Goal: Transaction & Acquisition: Purchase product/service

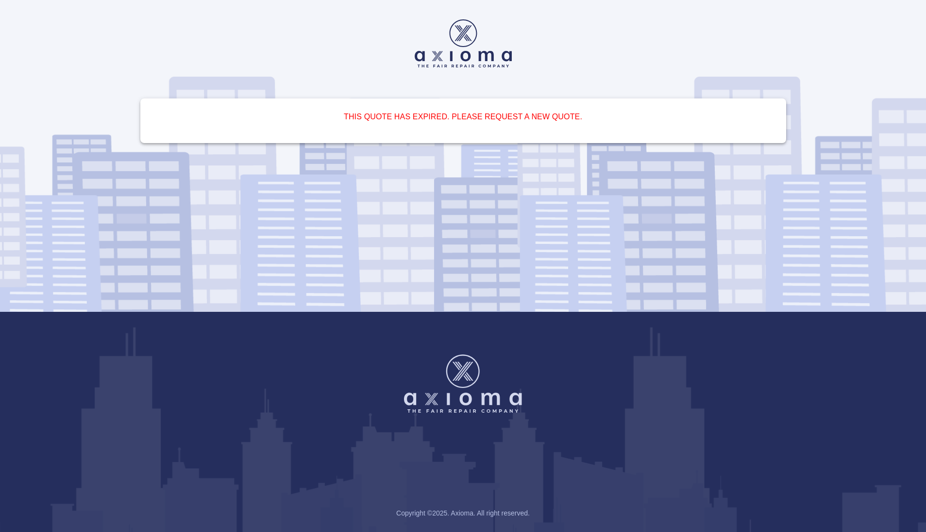
click at [436, 133] on div "This quote has expired. Please request a new quote." at bounding box center [463, 121] width 646 height 45
drag, startPoint x: 436, startPoint y: 134, endPoint x: 437, endPoint y: 162, distance: 28.2
click at [436, 143] on div "This quote has expired. Please request a new quote." at bounding box center [463, 121] width 646 height 45
drag, startPoint x: 432, startPoint y: 491, endPoint x: 433, endPoint y: 485, distance: 5.9
click at [433, 486] on div "Copyright © 2025 . Axioma. All right reserved." at bounding box center [463, 422] width 926 height 220
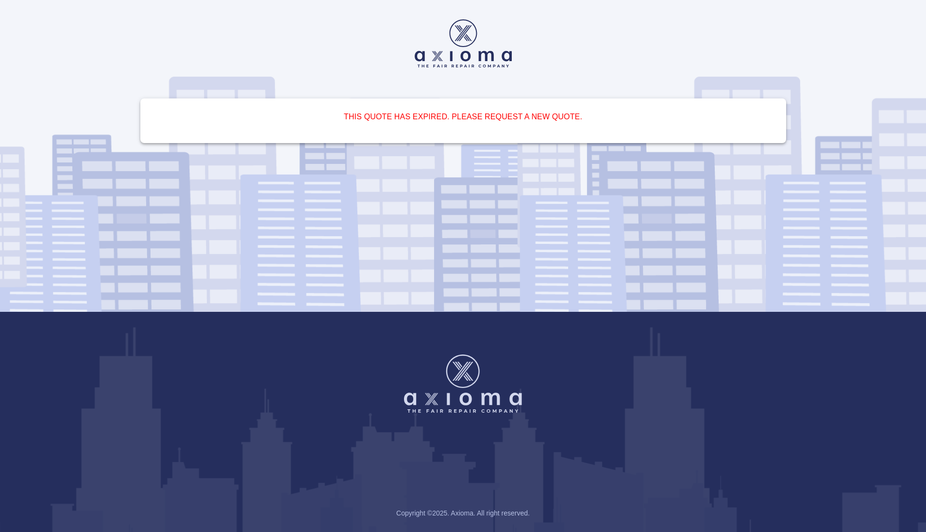
click at [450, 420] on div "Copyright © 2025 . Axioma. All right reserved." at bounding box center [463, 422] width 926 height 220
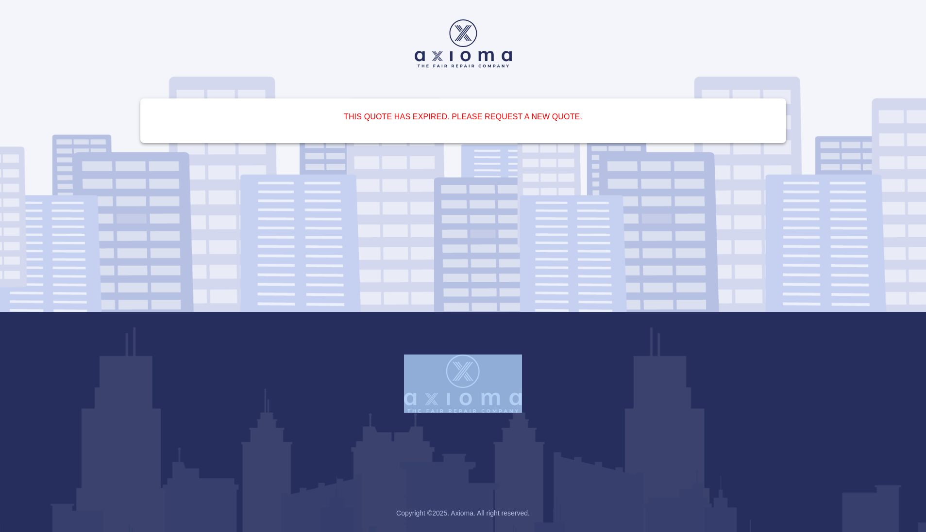
click at [468, 375] on img at bounding box center [463, 384] width 118 height 58
click at [180, 20] on div at bounding box center [463, 43] width 661 height 48
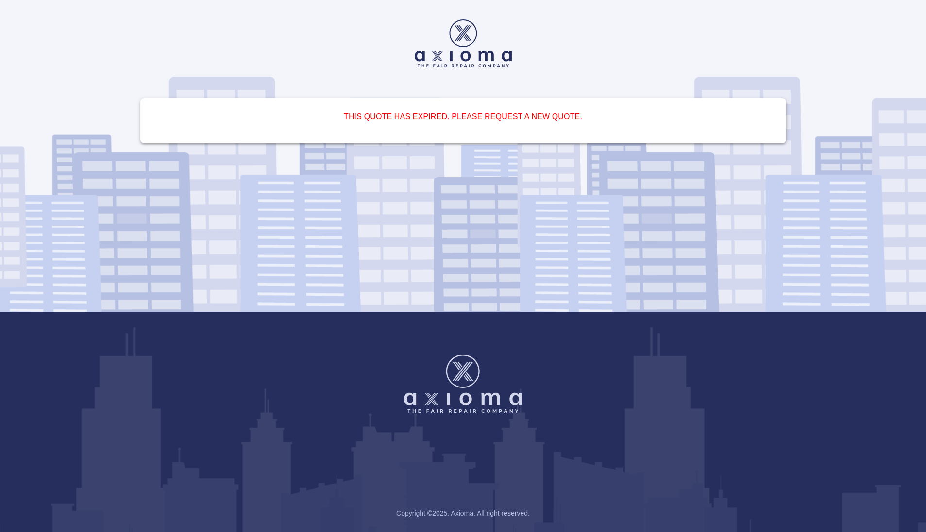
click at [51, 25] on div "This quote has expired. Please request a new quote. Copyright © 2025 . Axioma. …" at bounding box center [463, 266] width 926 height 532
drag, startPoint x: 32, startPoint y: 22, endPoint x: 87, endPoint y: 0, distance: 59.3
click at [43, 17] on div "This quote has expired. Please request a new quote. Copyright © 2025 . Axioma. …" at bounding box center [463, 266] width 926 height 532
drag, startPoint x: 323, startPoint y: 34, endPoint x: 431, endPoint y: 36, distance: 107.3
click at [400, 34] on div at bounding box center [463, 43] width 661 height 48
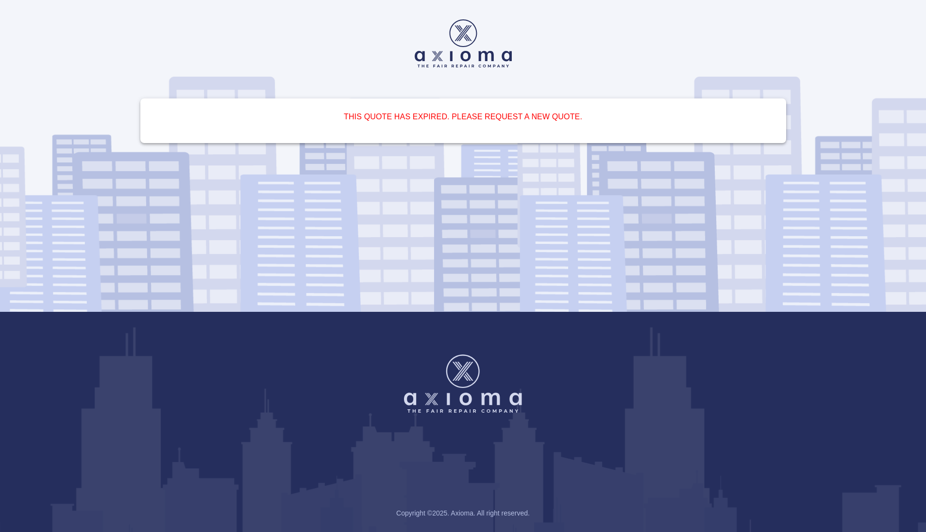
click at [566, 33] on div at bounding box center [463, 43] width 661 height 48
click at [570, 25] on div at bounding box center [463, 43] width 661 height 48
click at [465, 55] on img at bounding box center [463, 43] width 97 height 48
click at [449, 122] on h6 "This quote has expired. Please request a new quote." at bounding box center [463, 117] width 622 height 14
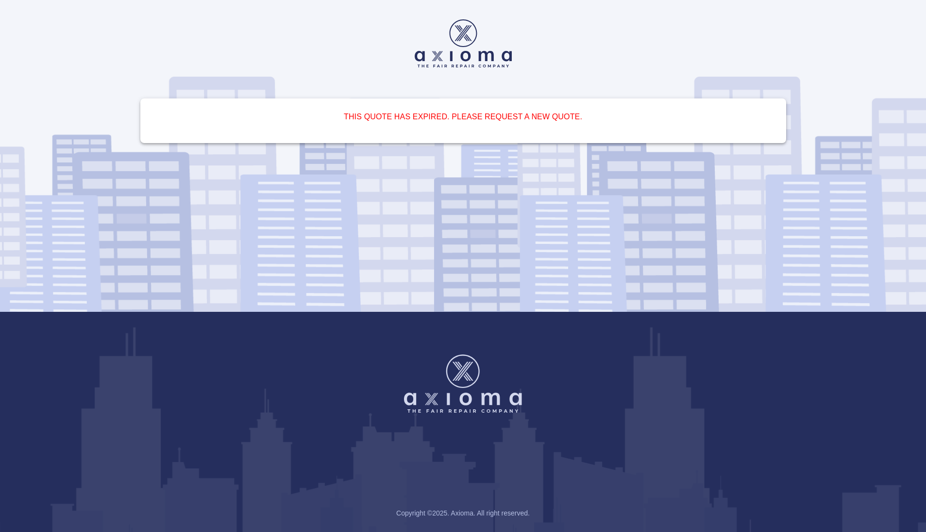
click at [391, 117] on h6 "This quote has expired. Please request a new quote." at bounding box center [463, 117] width 622 height 14
drag, startPoint x: 389, startPoint y: 117, endPoint x: 329, endPoint y: 127, distance: 61.4
click at [347, 122] on h6 "This quote has expired. Please request a new quote." at bounding box center [463, 117] width 622 height 14
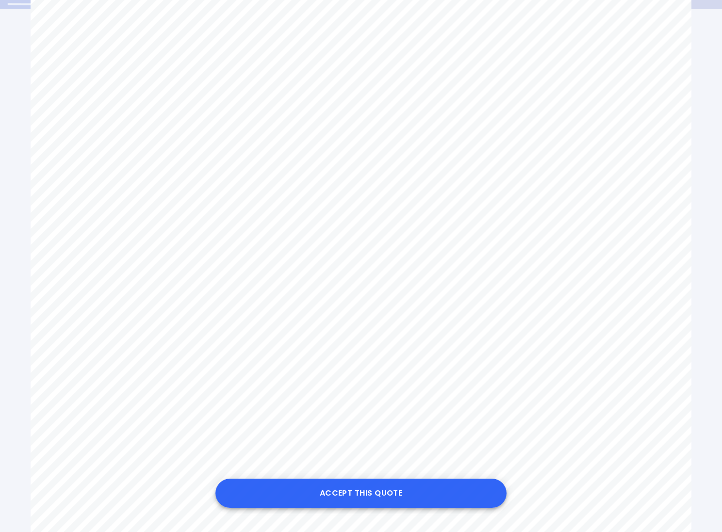
scroll to position [232, 0]
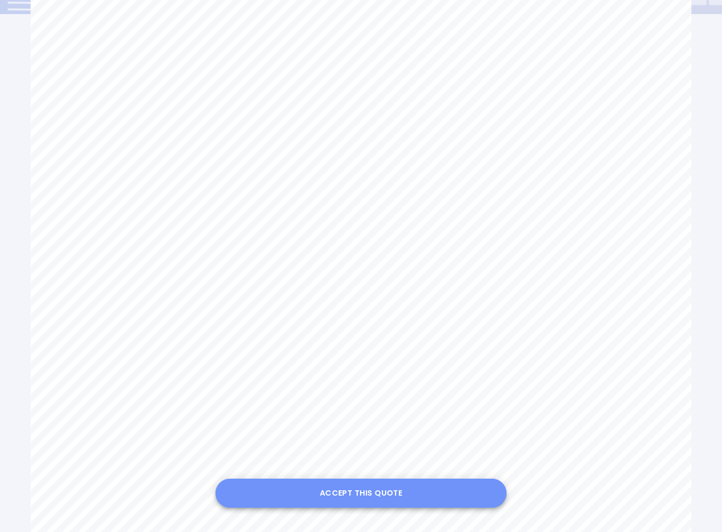
click at [345, 496] on button "Accept this Quote" at bounding box center [361, 493] width 291 height 29
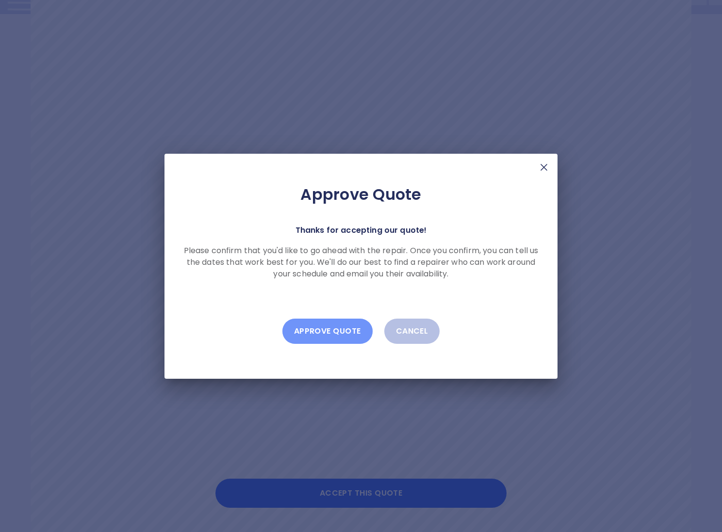
click at [339, 332] on button "Approve Quote" at bounding box center [327, 331] width 90 height 25
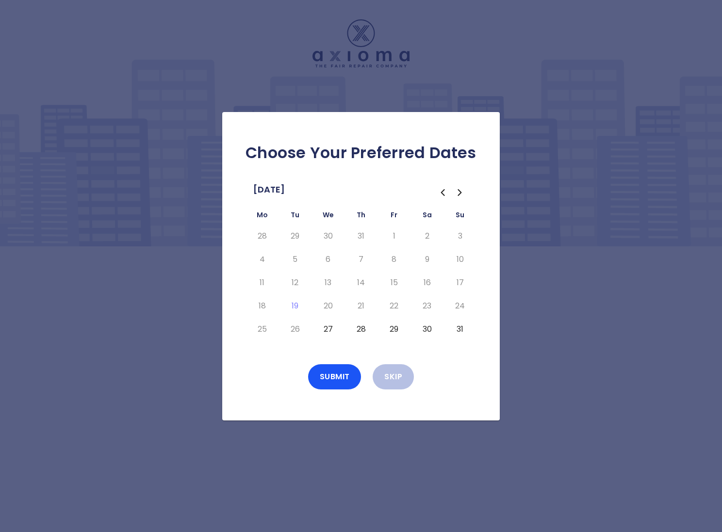
click at [327, 328] on button "27" at bounding box center [327, 330] width 17 height 16
click at [332, 378] on button "Submit" at bounding box center [334, 377] width 53 height 25
